Goal: Entertainment & Leisure: Consume media (video, audio)

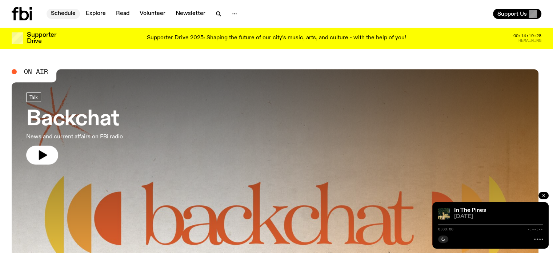
click at [65, 13] on link "Schedule" at bounding box center [63, 14] width 33 height 10
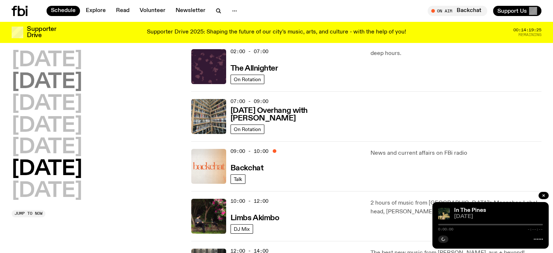
click at [81, 85] on h2 "[DATE]" at bounding box center [47, 82] width 71 height 20
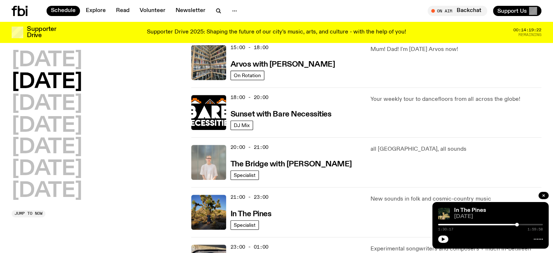
scroll to position [311, 0]
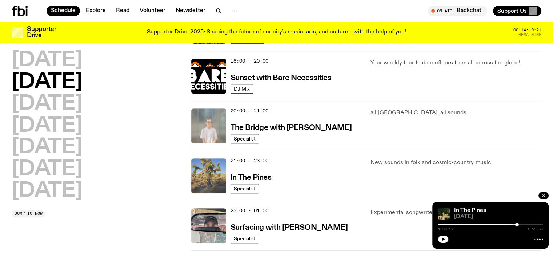
click at [221, 178] on img at bounding box center [208, 175] width 35 height 35
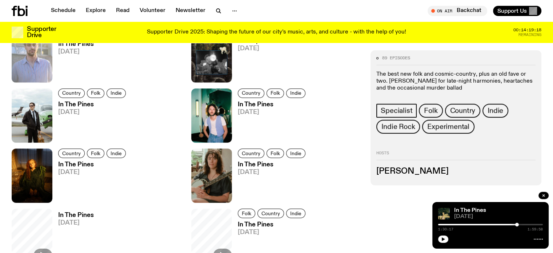
scroll to position [322, 0]
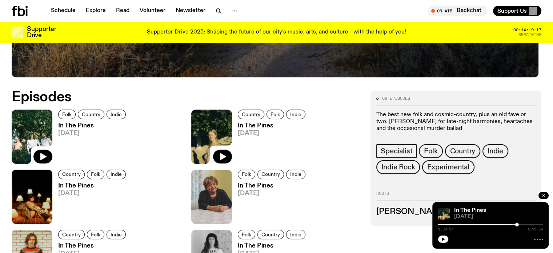
click at [29, 138] on img at bounding box center [32, 136] width 41 height 54
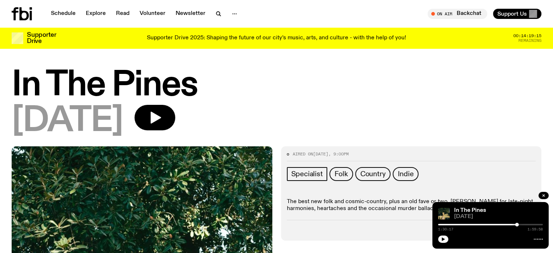
click at [442, 224] on div at bounding box center [464, 224] width 105 height 1
click at [544, 196] on icon "button" at bounding box center [543, 195] width 4 height 4
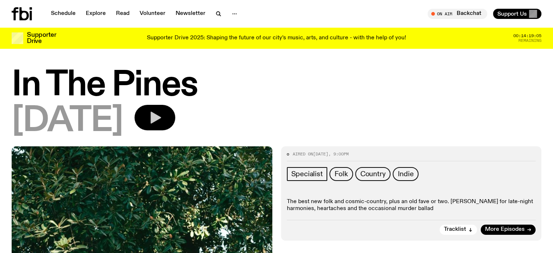
click at [161, 121] on icon "button" at bounding box center [156, 118] width 11 height 12
